Goal: Task Accomplishment & Management: Manage account settings

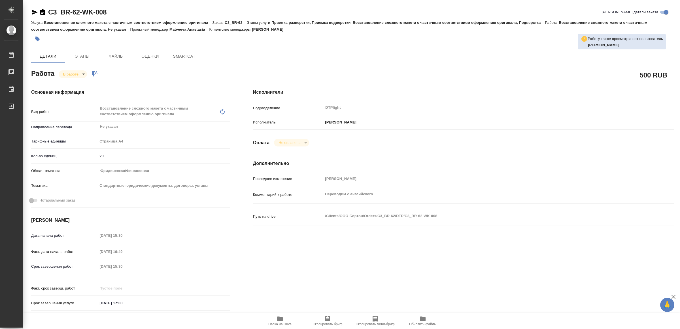
type textarea "x"
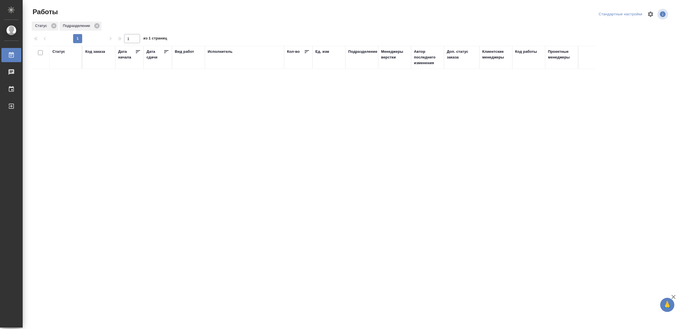
drag, startPoint x: 177, startPoint y: 201, endPoint x: 177, endPoint y: 192, distance: 9.1
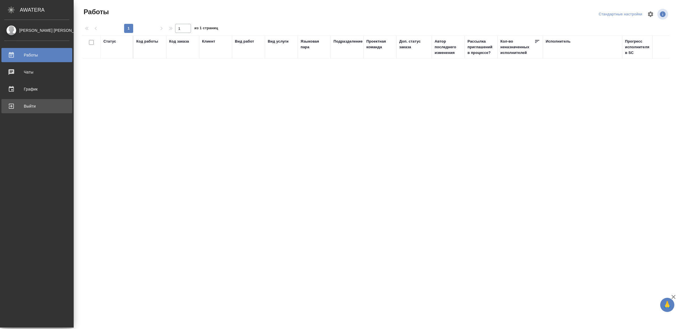
click at [37, 101] on link "Выйти" at bounding box center [36, 106] width 71 height 14
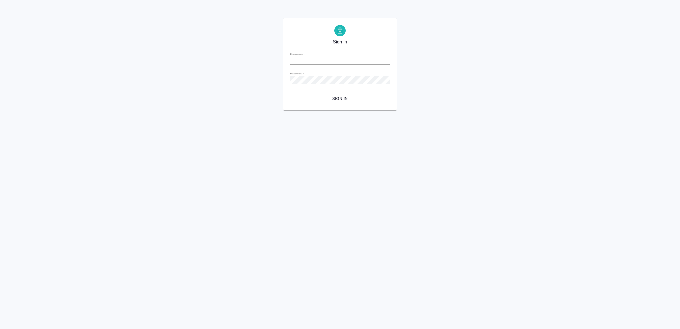
type input "[EMAIL_ADDRESS][DOMAIN_NAME]"
click at [344, 100] on span "Sign in" at bounding box center [340, 98] width 91 height 7
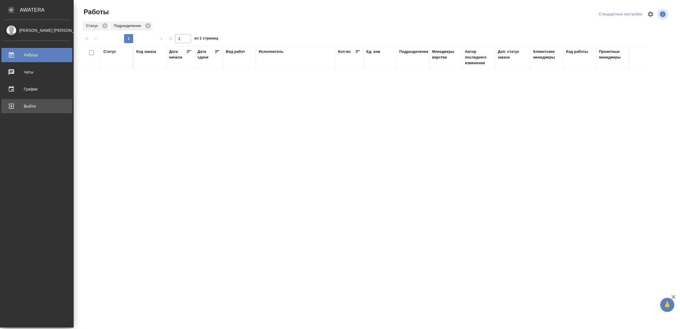
click at [16, 106] on div "Выйти" at bounding box center [36, 106] width 65 height 9
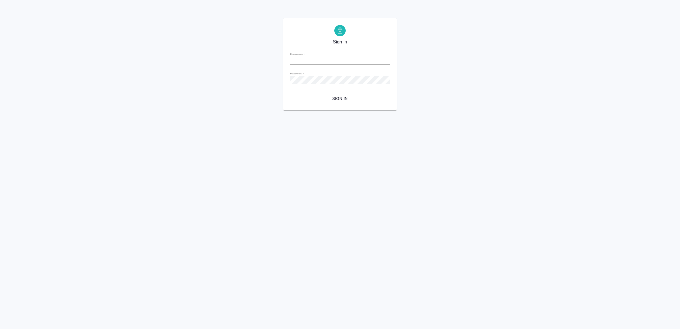
type input "[EMAIL_ADDRESS][DOMAIN_NAME]"
click at [341, 96] on span "Sign in" at bounding box center [340, 98] width 91 height 7
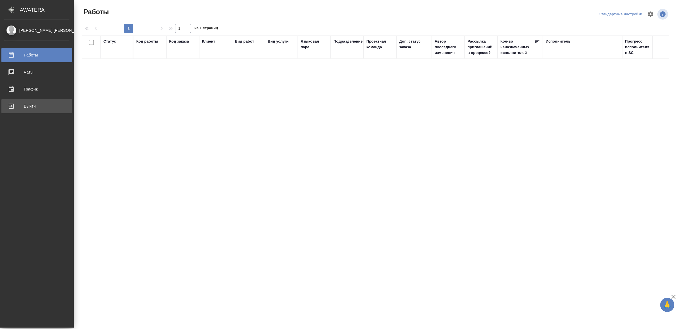
click at [18, 106] on div "Выйти" at bounding box center [36, 106] width 65 height 9
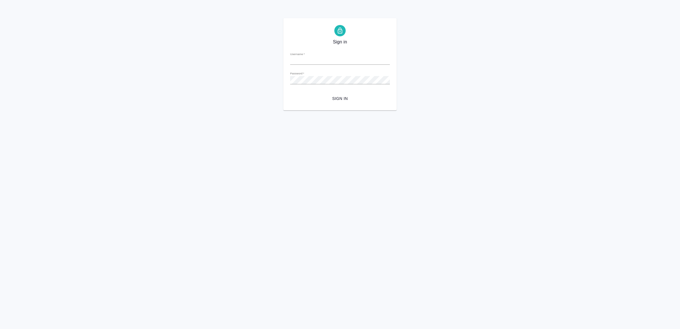
type input "v.yamkovenko@awatera.com"
click at [353, 104] on div "Sign in Username   * v.yamkovenko@awatera.com Password   * urlPath   * / Sign in" at bounding box center [339, 64] width 113 height 92
click at [358, 102] on button "Sign in" at bounding box center [340, 98] width 100 height 10
